Goal: Transaction & Acquisition: Obtain resource

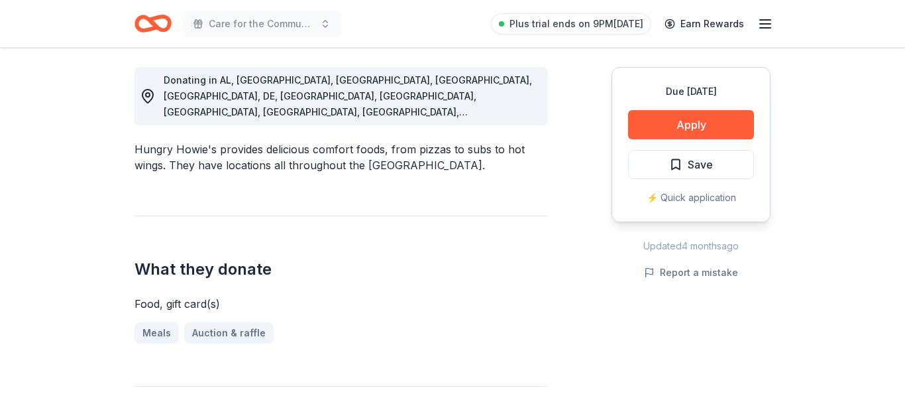
scroll to position [371, 0]
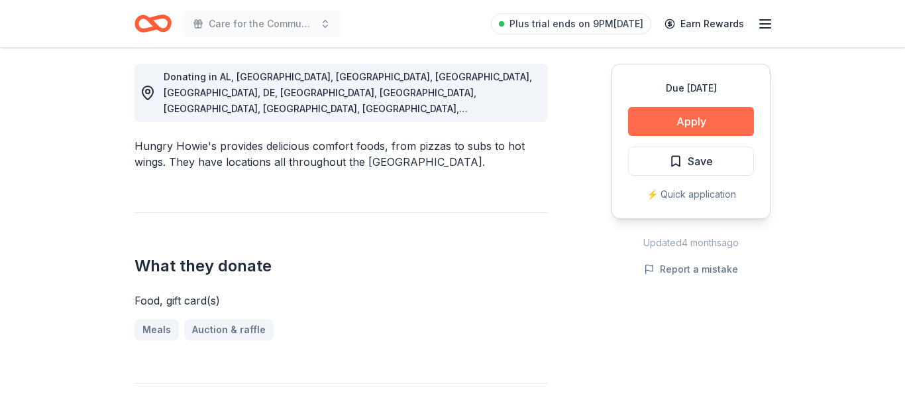
click at [693, 116] on button "Apply" at bounding box center [691, 121] width 126 height 29
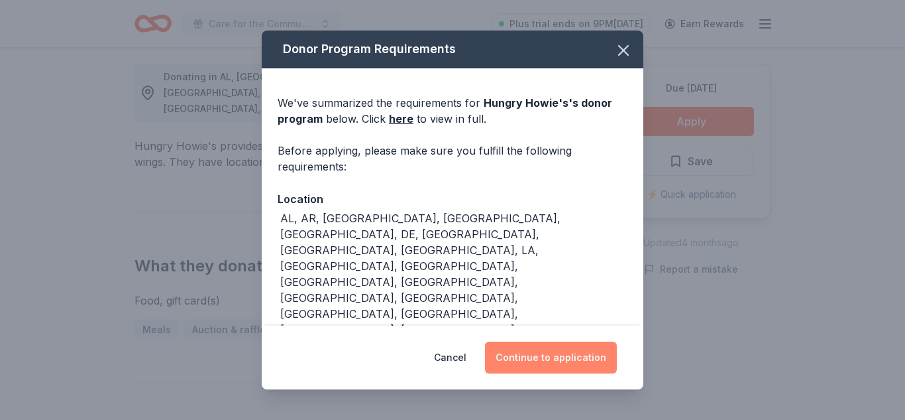
click at [580, 352] on button "Continue to application" at bounding box center [551, 357] width 132 height 32
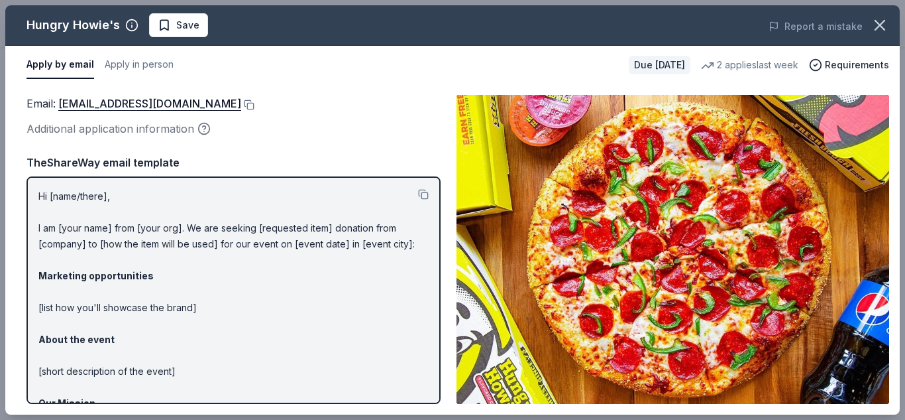
click at [368, 348] on p "Hi [name/there], I am [your name] from [your org]. We are seeking [requested it…" at bounding box center [233, 355] width 390 height 334
click at [370, 319] on p "Hi [name/there], I am [your name] from [your org]. We are seeking [requested it…" at bounding box center [233, 355] width 390 height 334
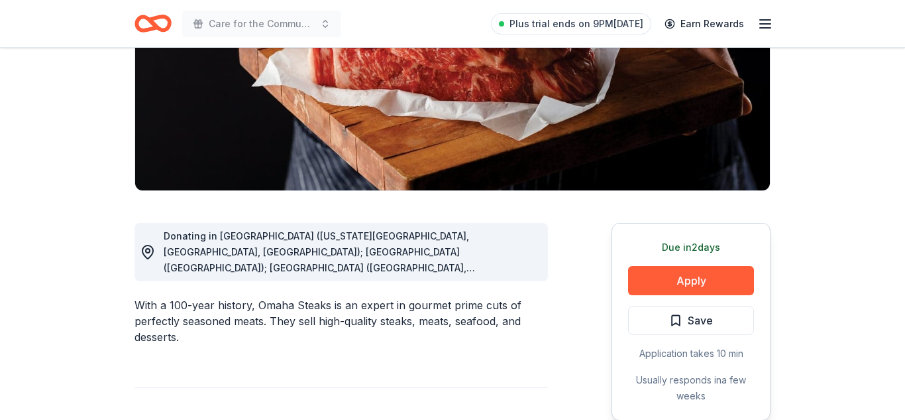
scroll to position [212, 0]
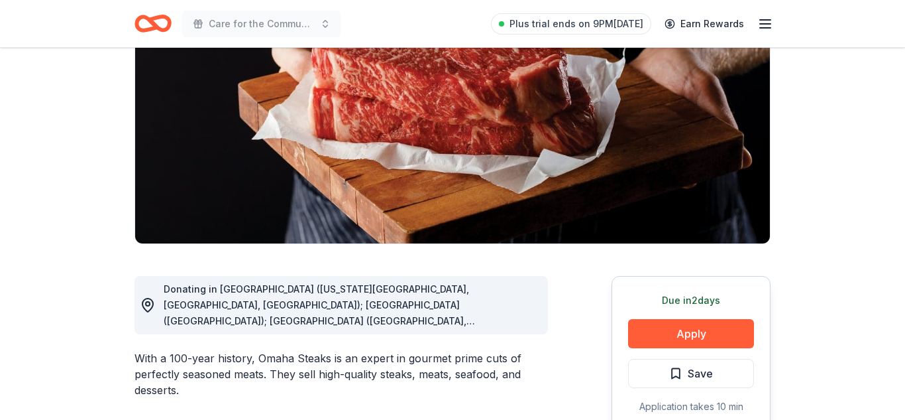
scroll to position [133, 0]
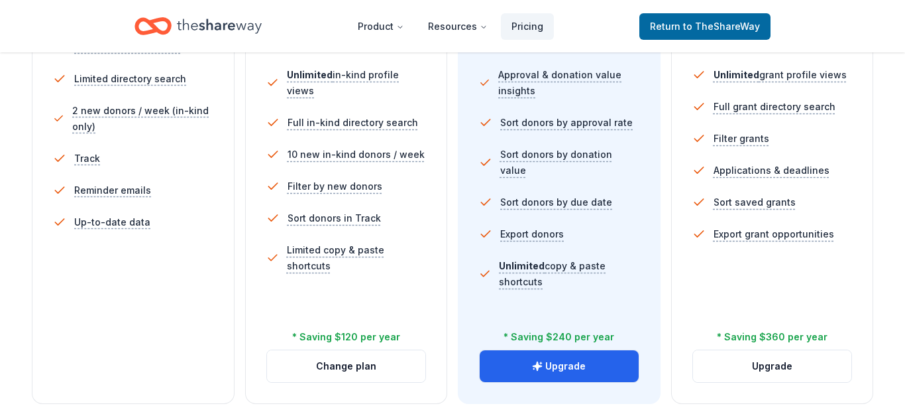
scroll to position [424, 0]
click at [691, 25] on span "to TheShareWay" at bounding box center [721, 26] width 77 height 11
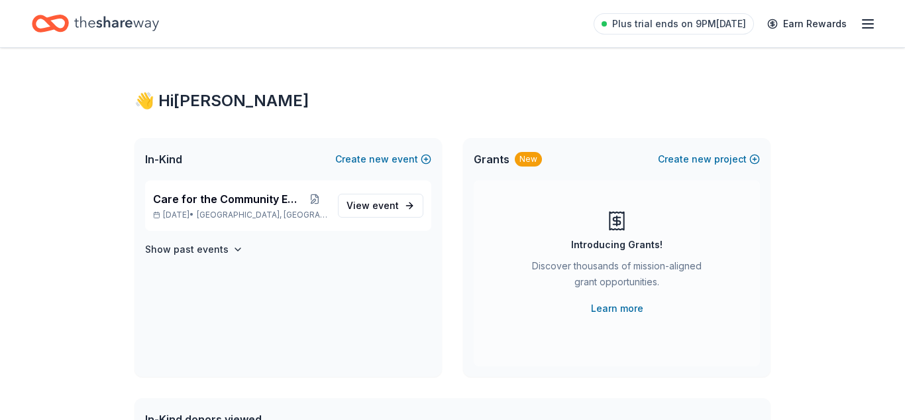
click at [617, 216] on icon at bounding box center [617, 221] width 0 height 10
click at [622, 310] on link "Learn more" at bounding box center [617, 308] width 52 height 16
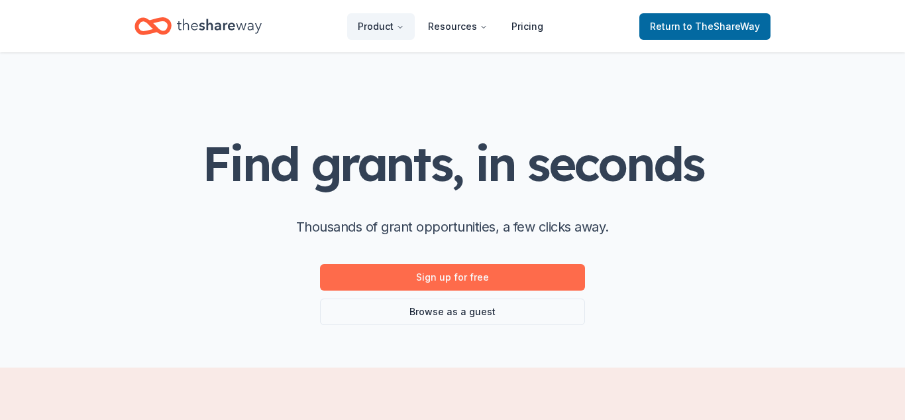
click at [471, 275] on link "Sign up for free" at bounding box center [452, 277] width 265 height 27
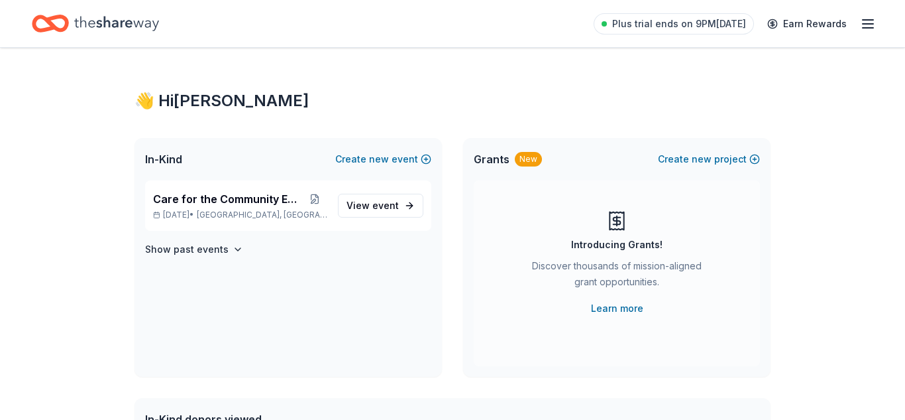
click at [522, 156] on div "New" at bounding box center [528, 159] width 27 height 15
click at [620, 309] on link "Learn more" at bounding box center [617, 308] width 52 height 16
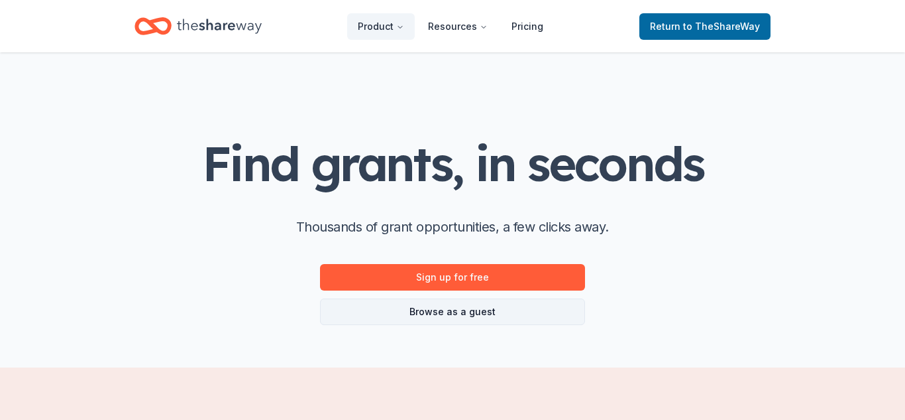
click at [457, 309] on link "Browse as a guest" at bounding box center [452, 311] width 265 height 27
click at [464, 316] on link "Browse as a guest" at bounding box center [452, 311] width 265 height 27
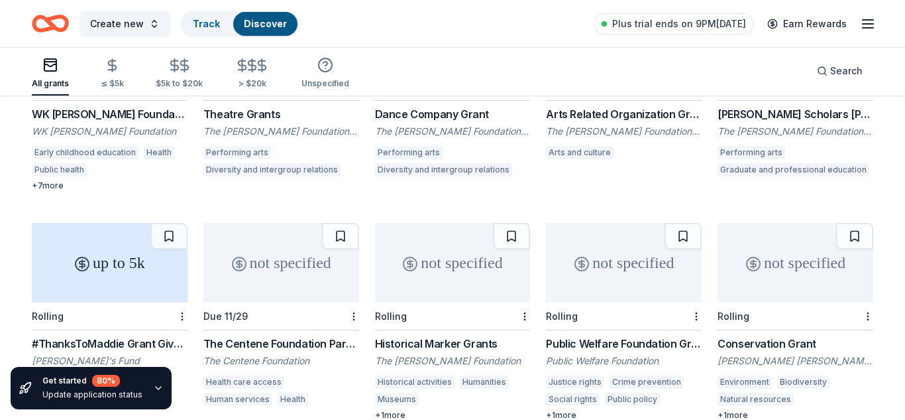
scroll to position [239, 0]
